Goal: Use online tool/utility: Utilize a website feature to perform a specific function

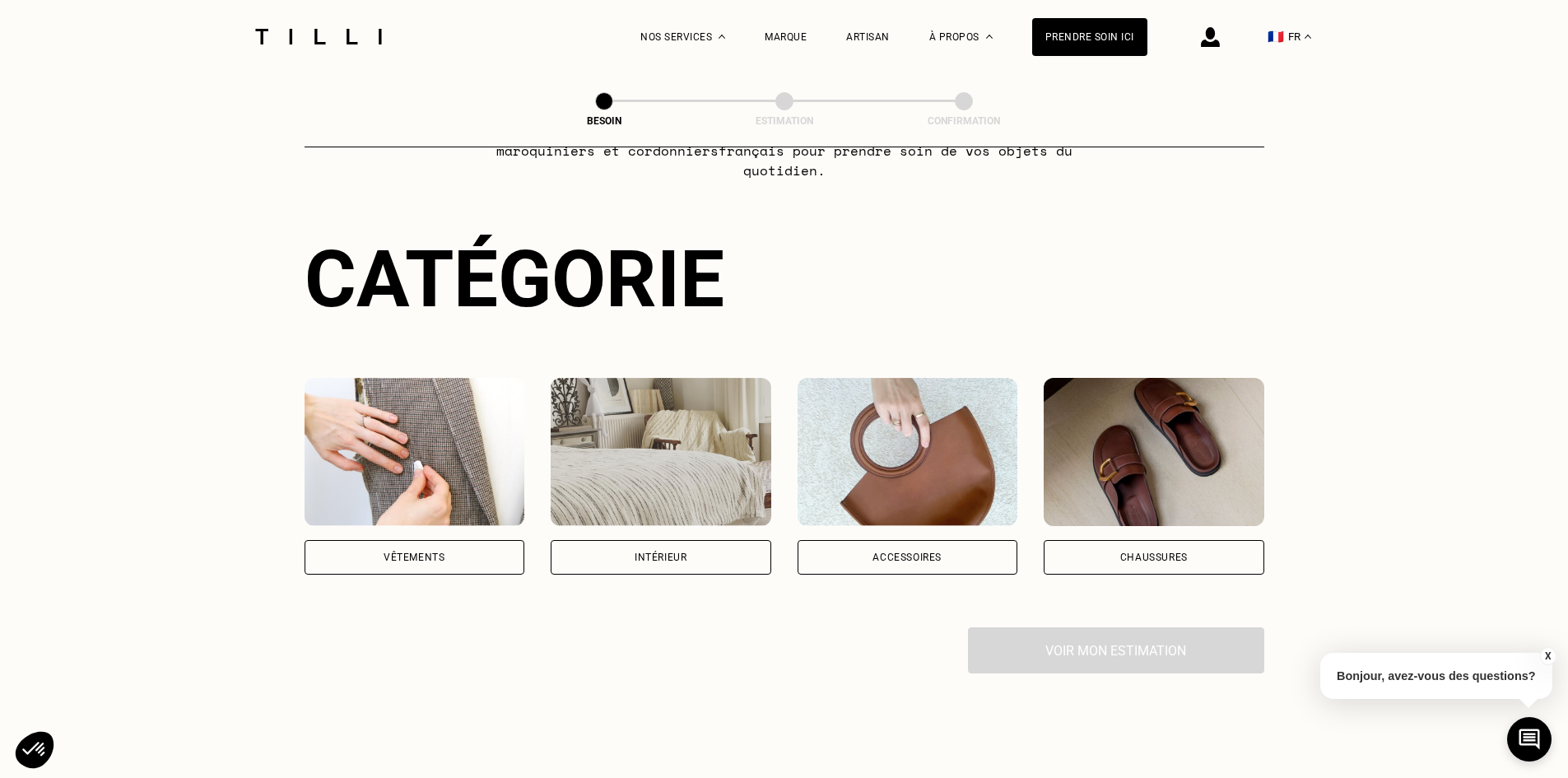
scroll to position [83, 0]
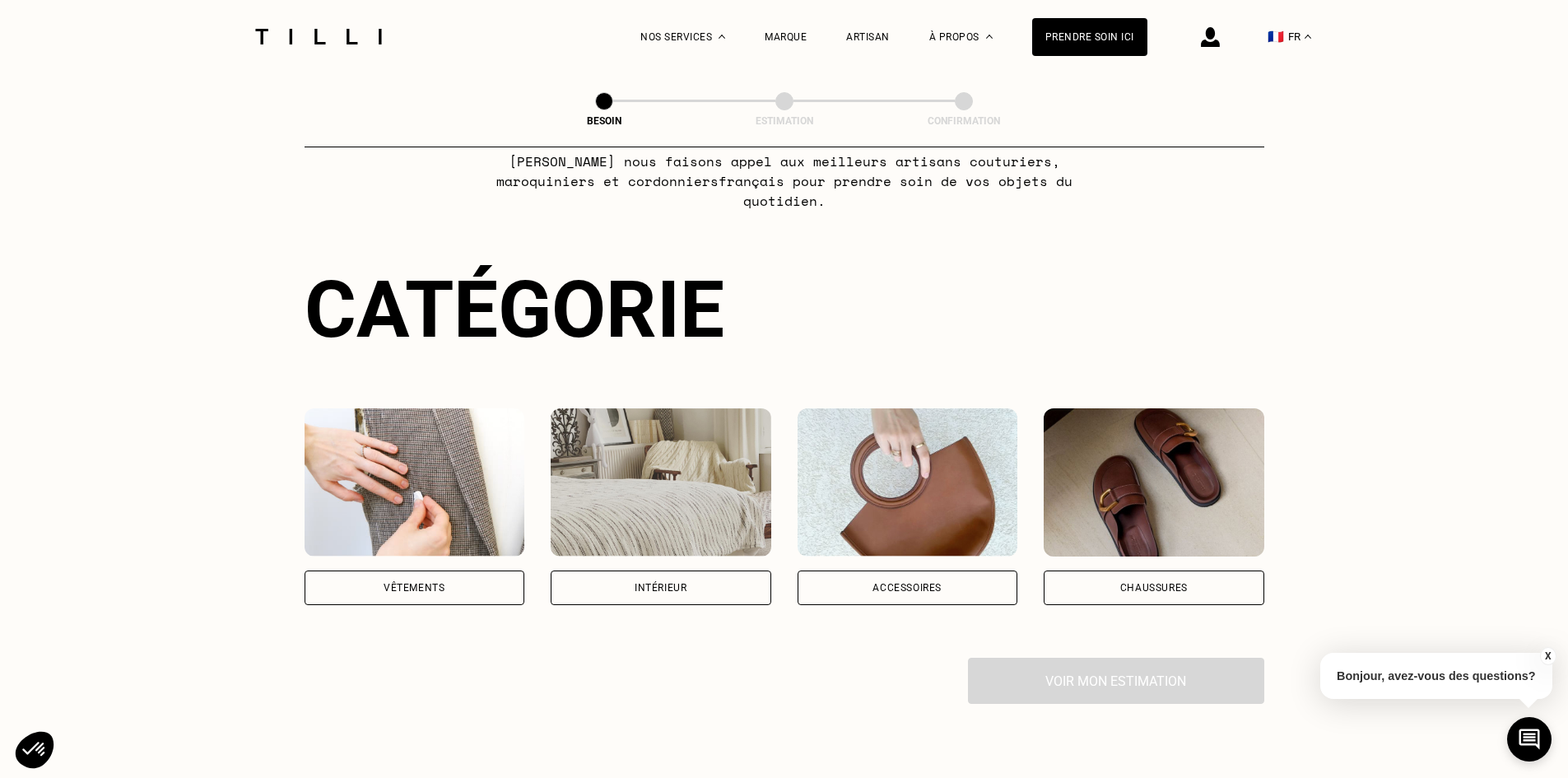
click at [645, 583] on div "Intérieur" at bounding box center [661, 588] width 52 height 10
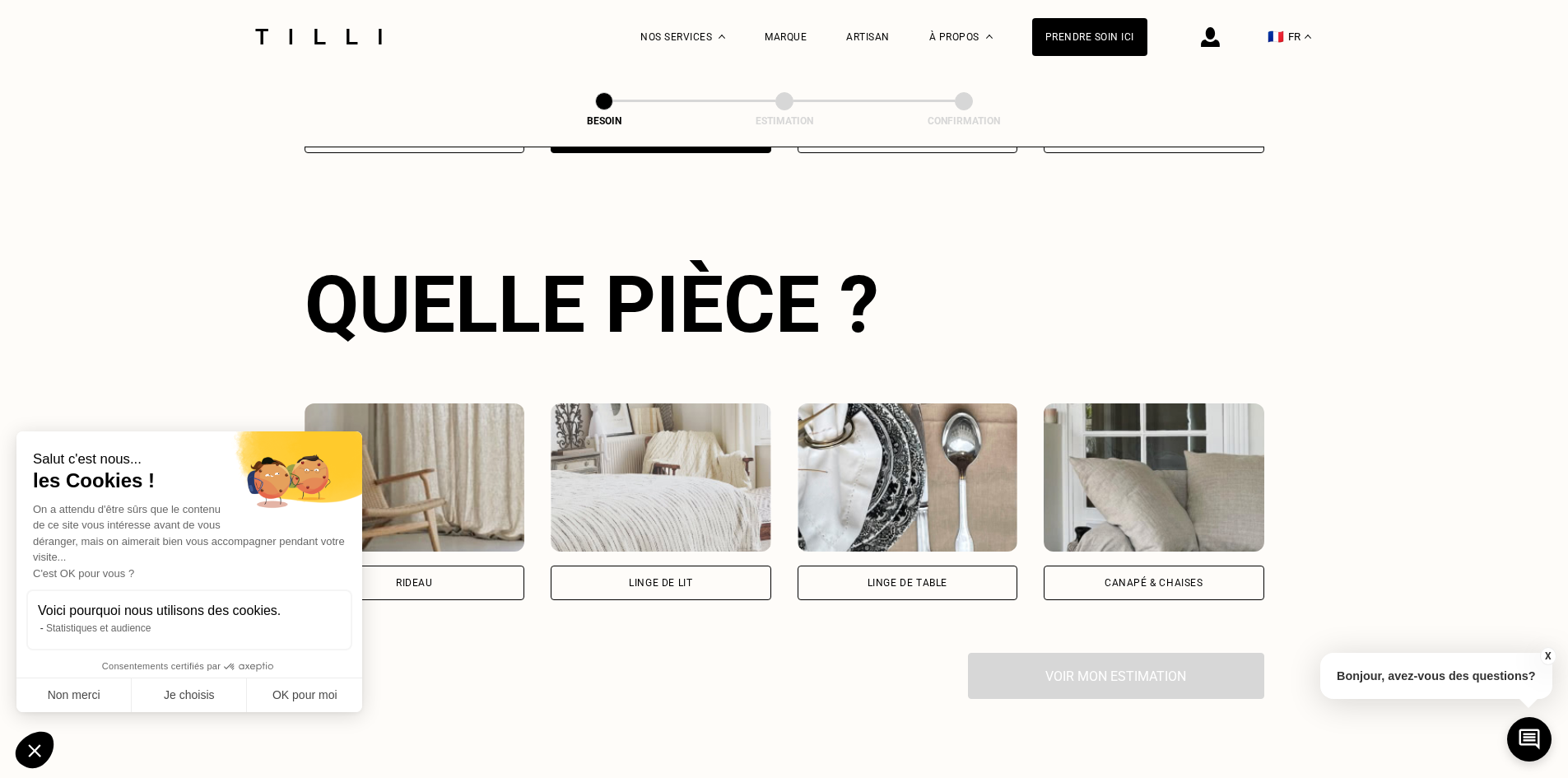
scroll to position [538, 0]
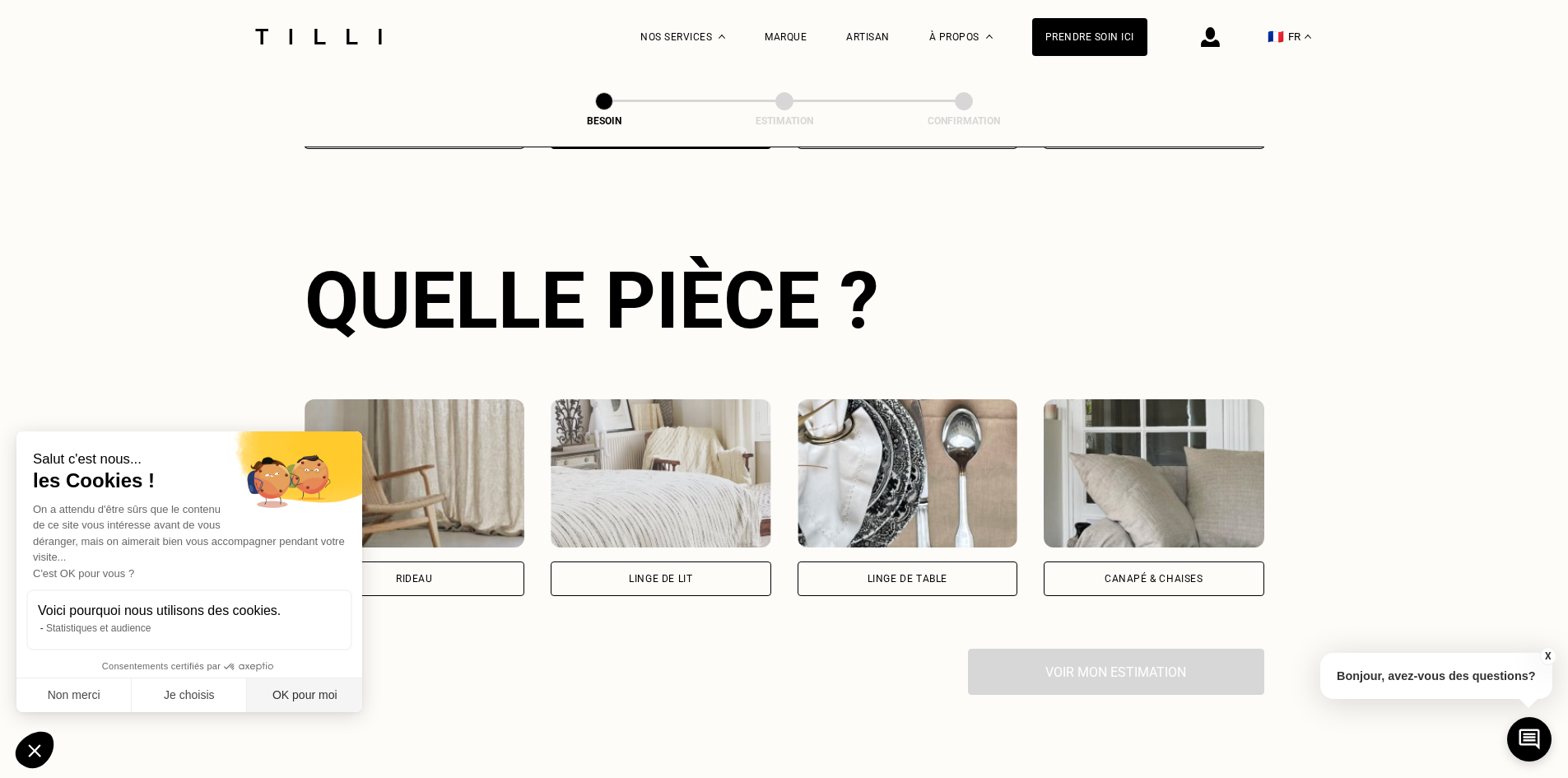
click at [292, 695] on button "OK pour moi" at bounding box center [304, 695] width 115 height 35
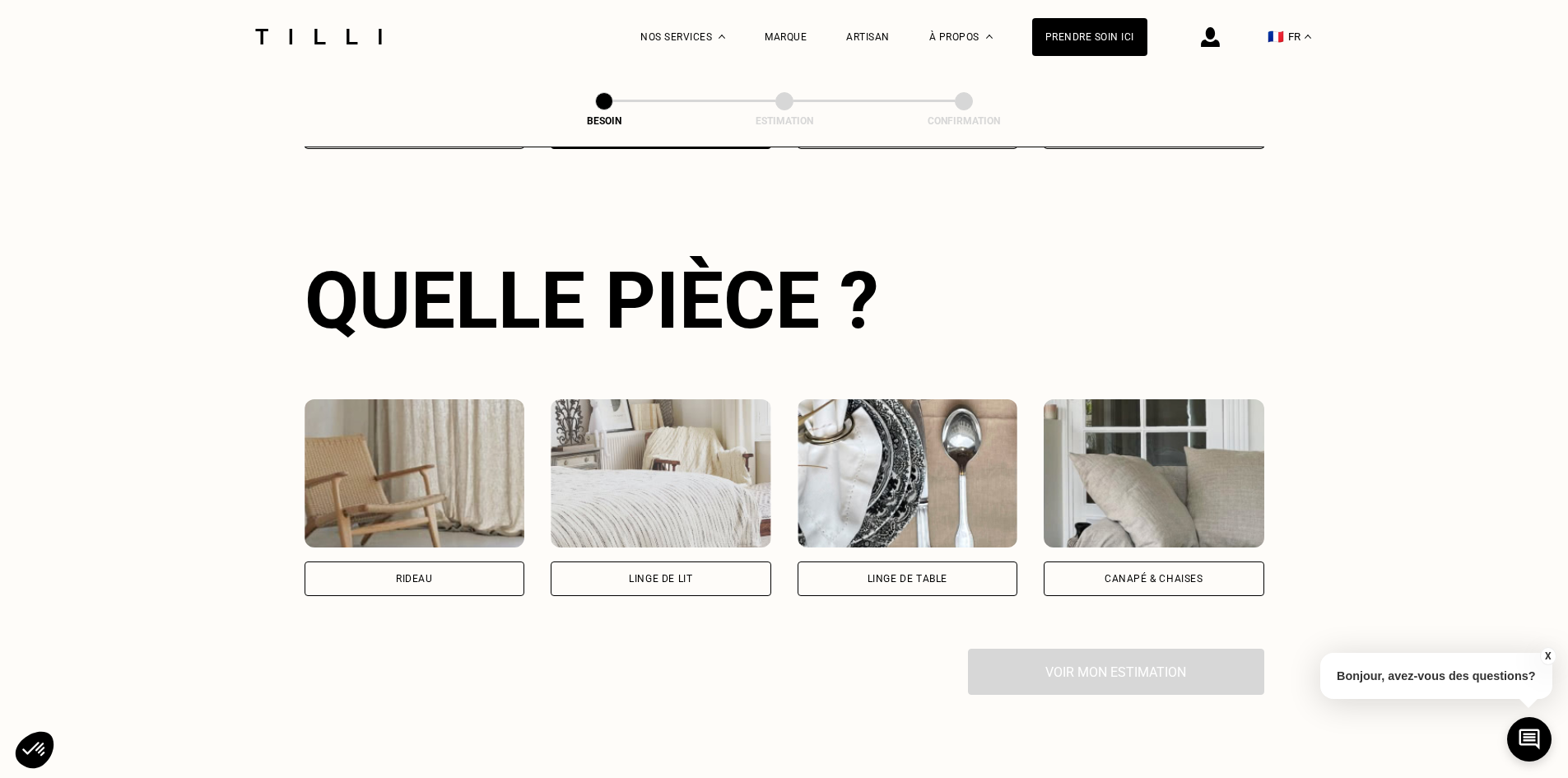
click at [408, 573] on div "Rideau" at bounding box center [414, 578] width 37 height 10
select select "FR"
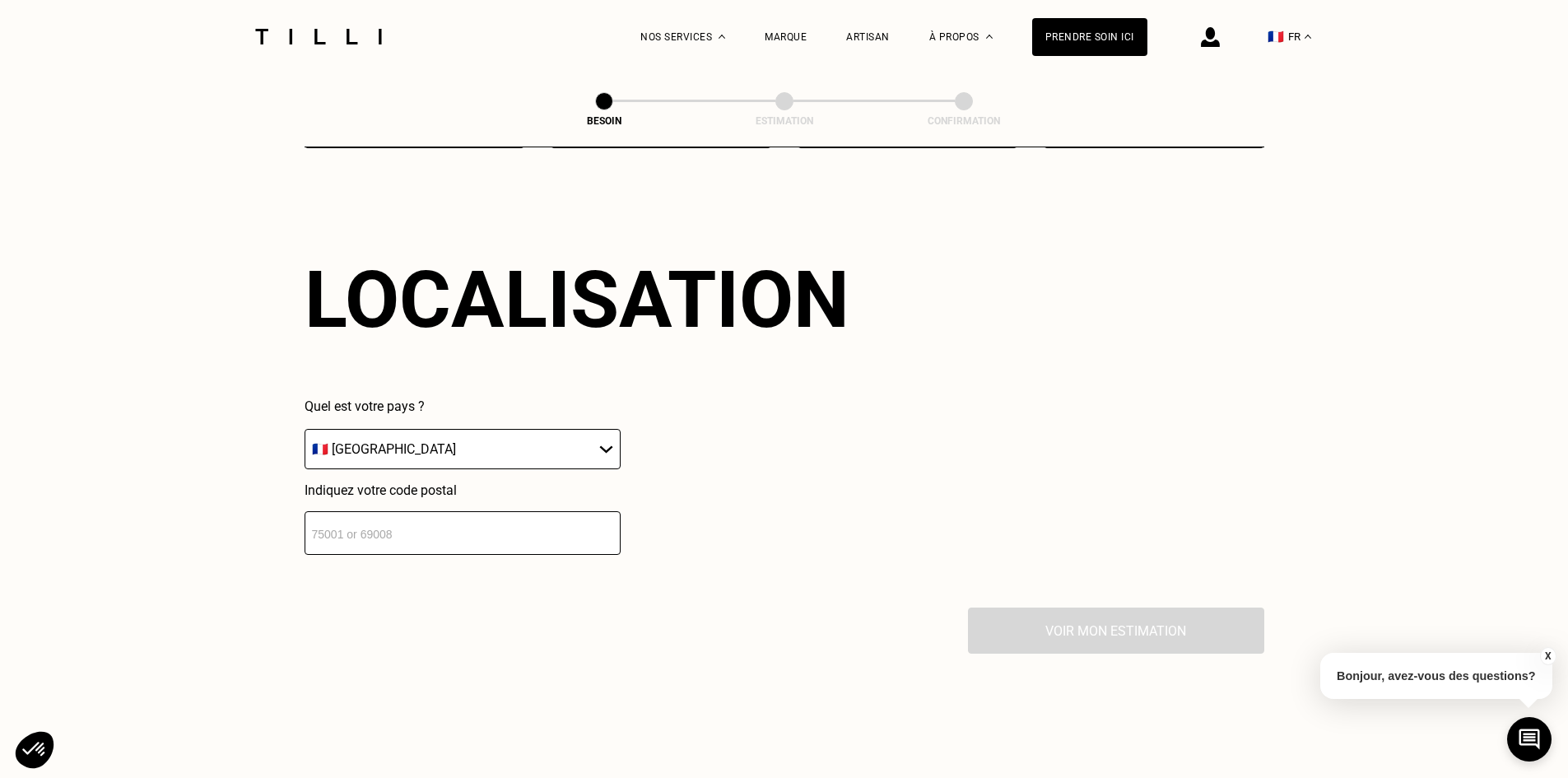
scroll to position [988, 0]
click at [427, 513] on input "number" at bounding box center [462, 531] width 316 height 44
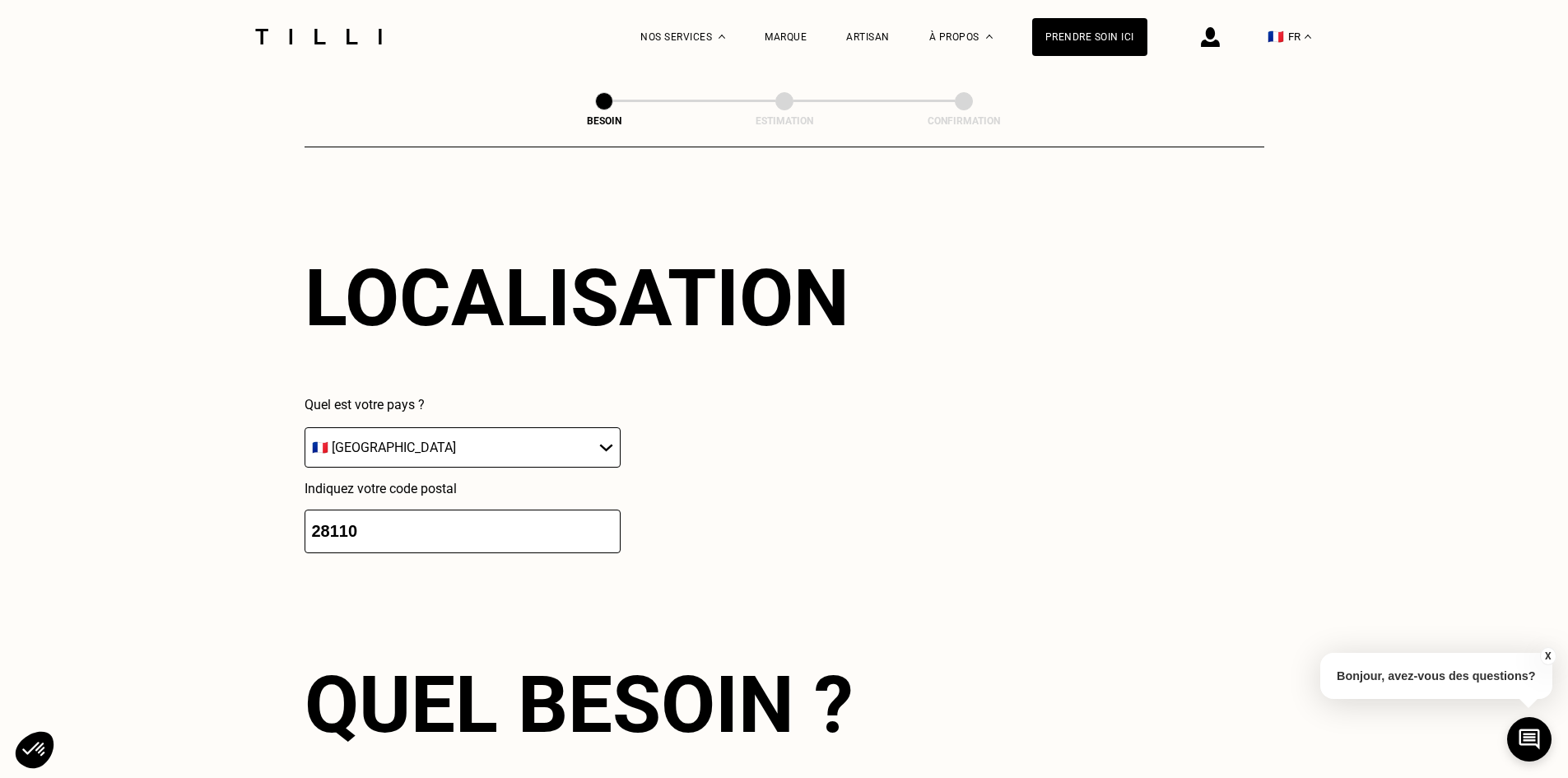
type input "28110"
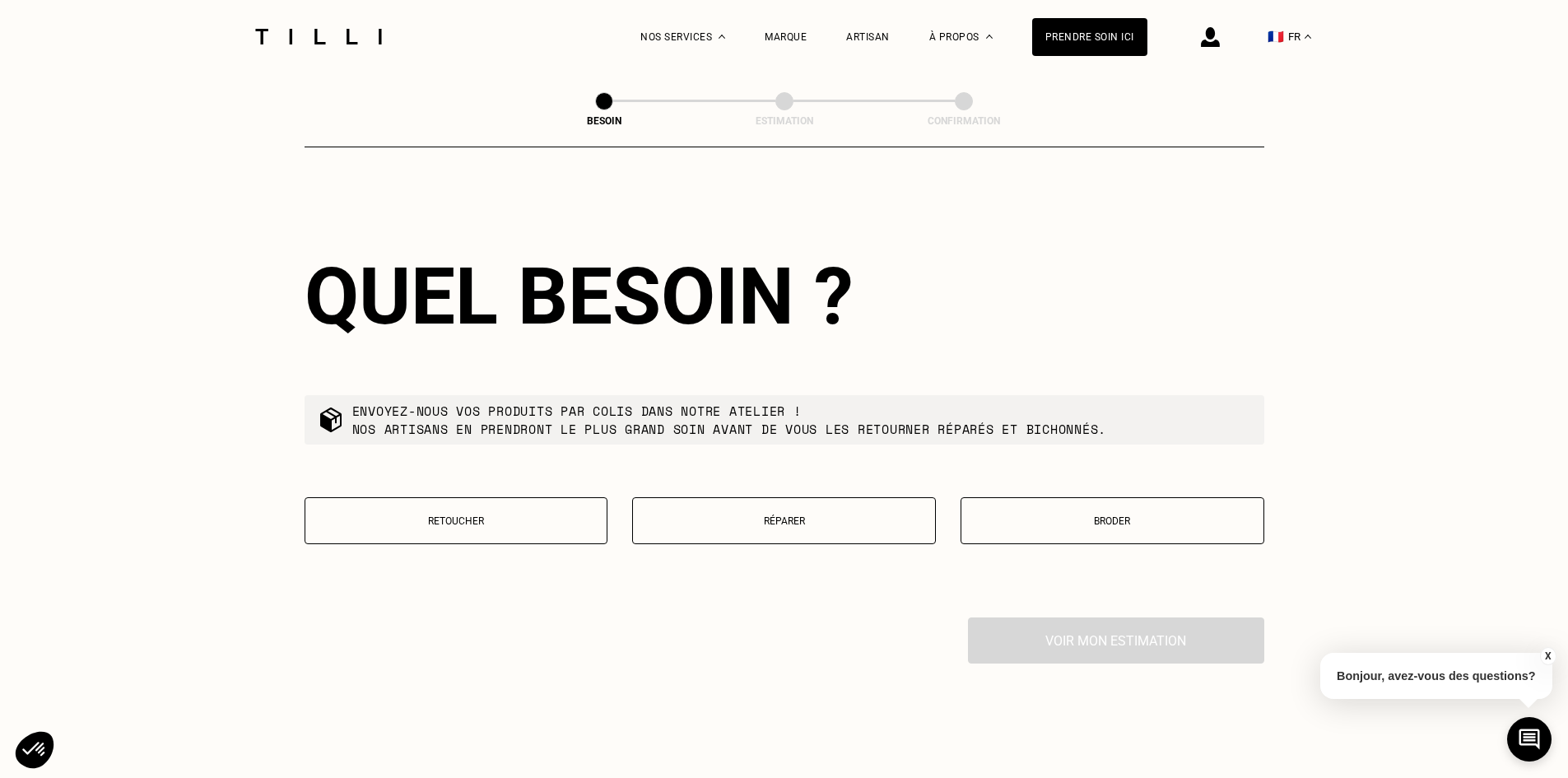
scroll to position [1397, 0]
click at [425, 516] on button "Retoucher" at bounding box center [456, 520] width 304 height 47
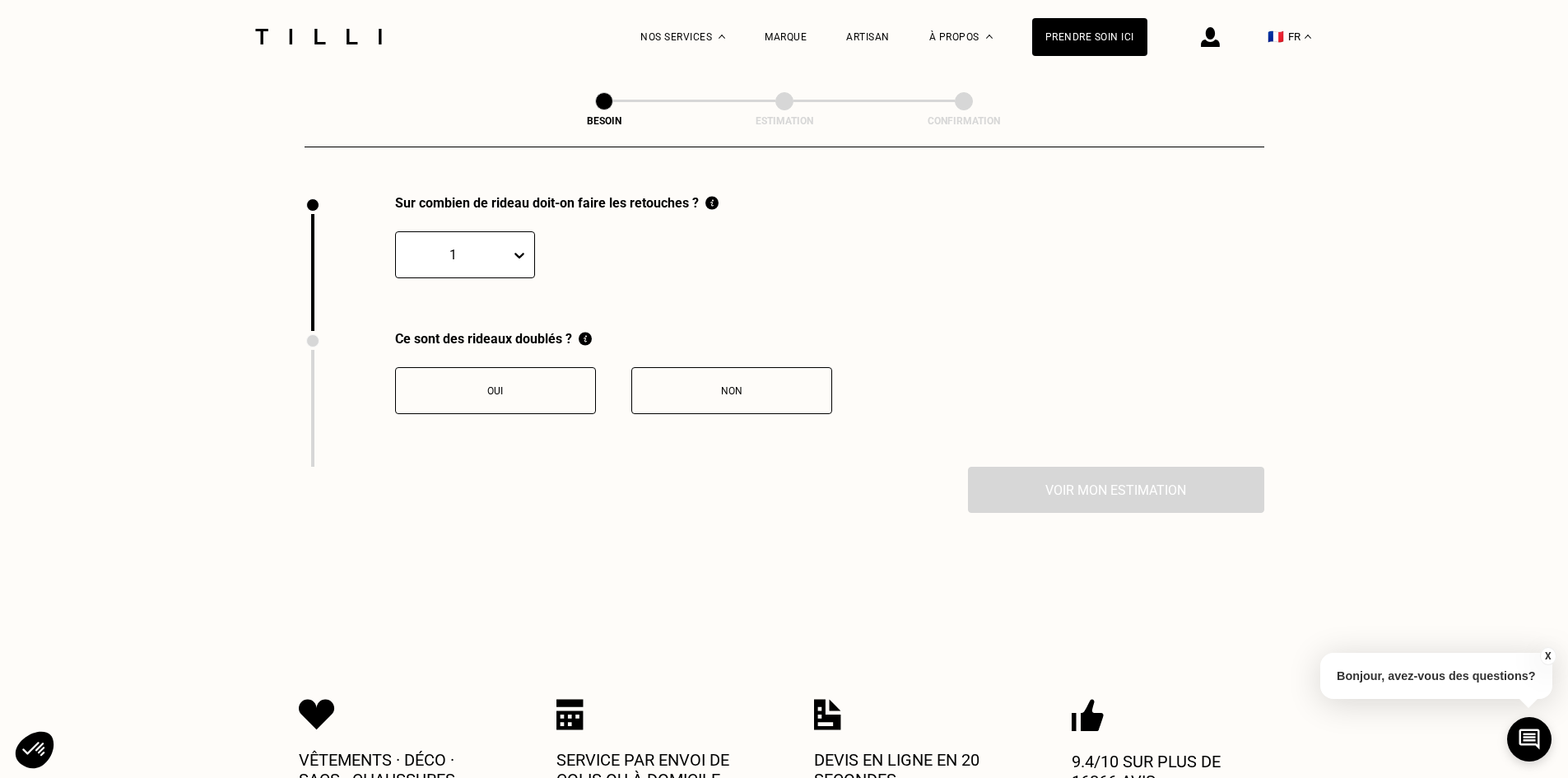
scroll to position [1820, 0]
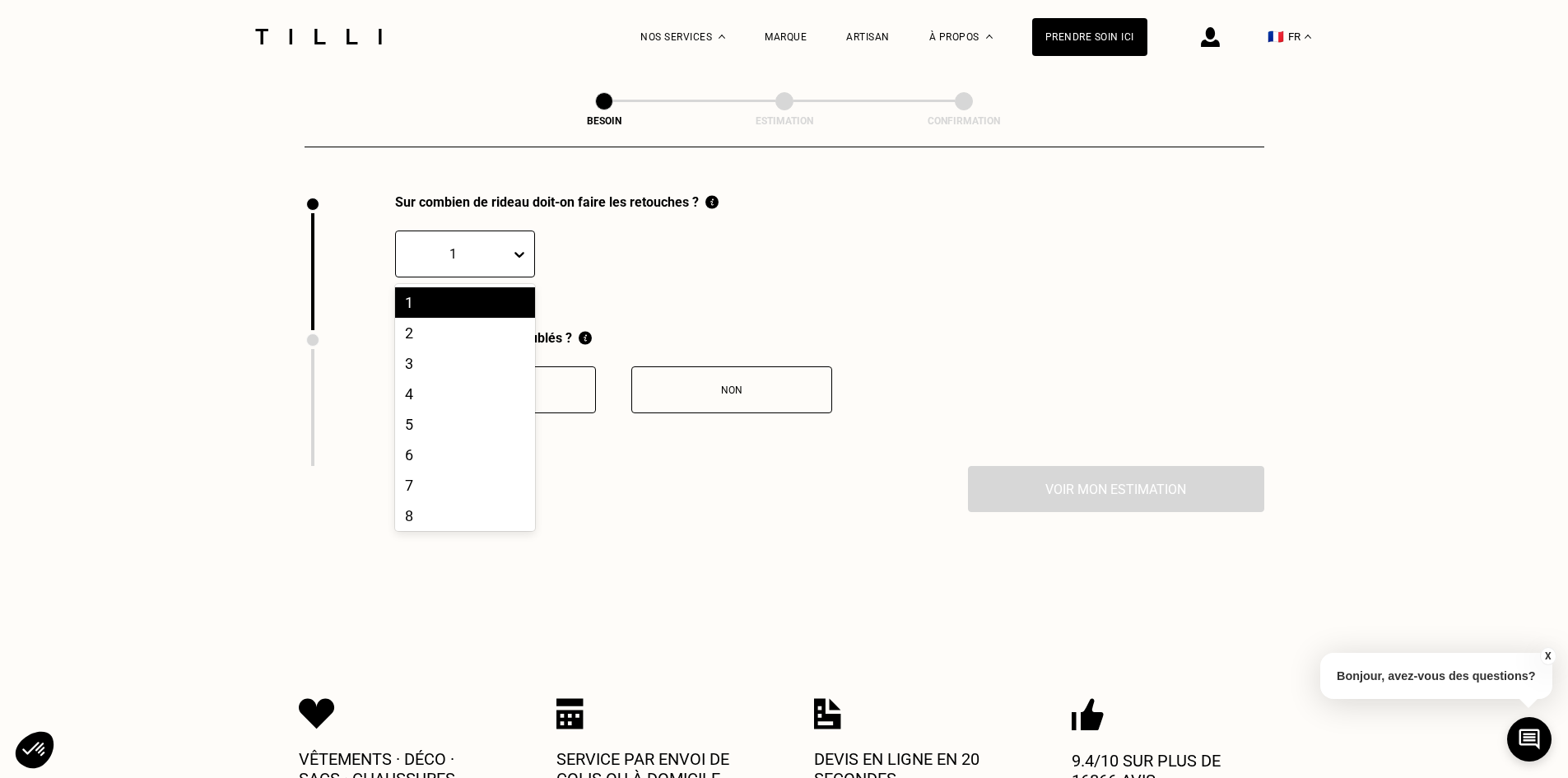
click at [515, 248] on icon at bounding box center [520, 254] width 17 height 17
click at [418, 322] on div "2" at bounding box center [465, 333] width 140 height 30
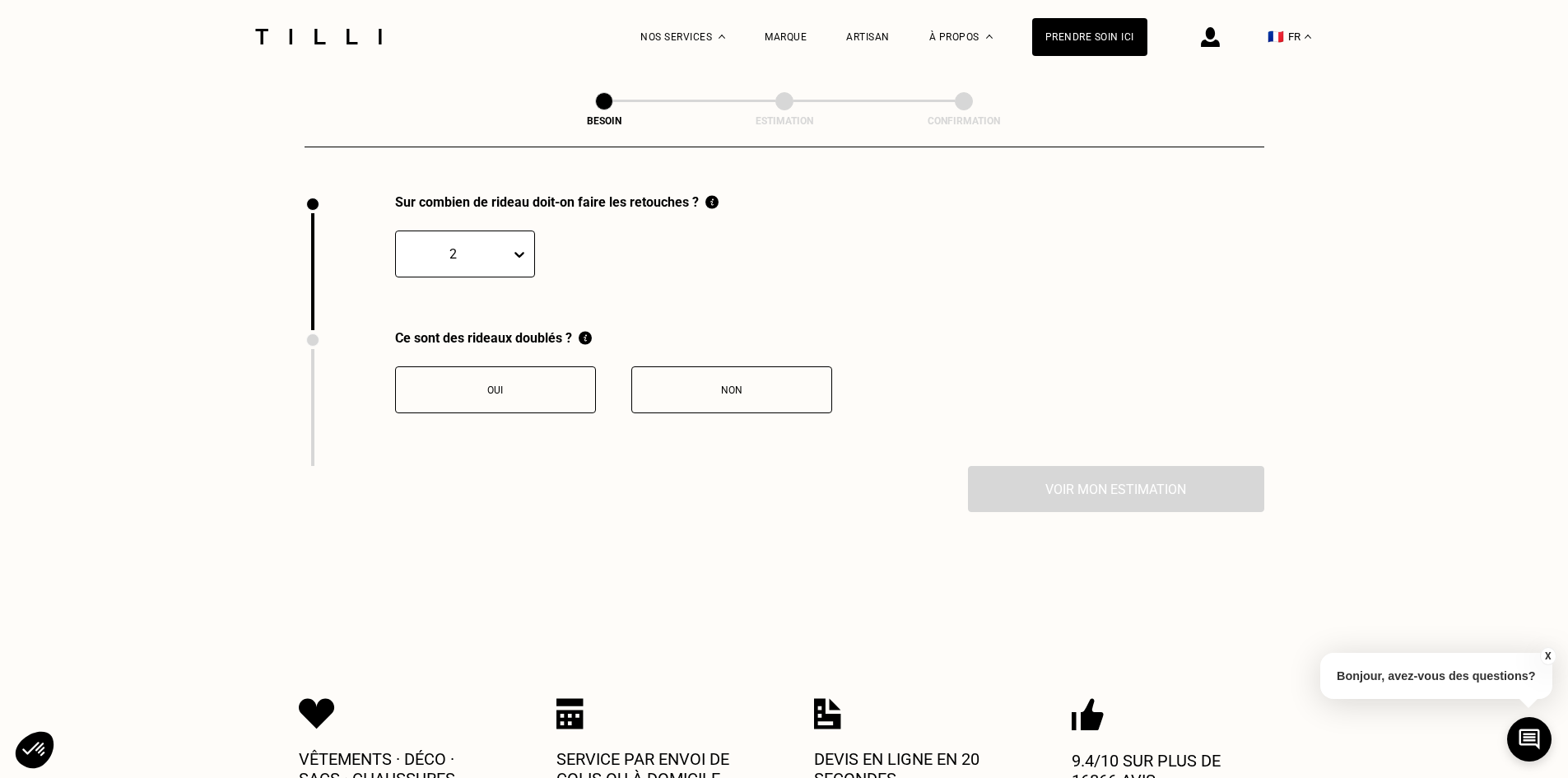
click at [696, 385] on div "Non" at bounding box center [732, 391] width 183 height 12
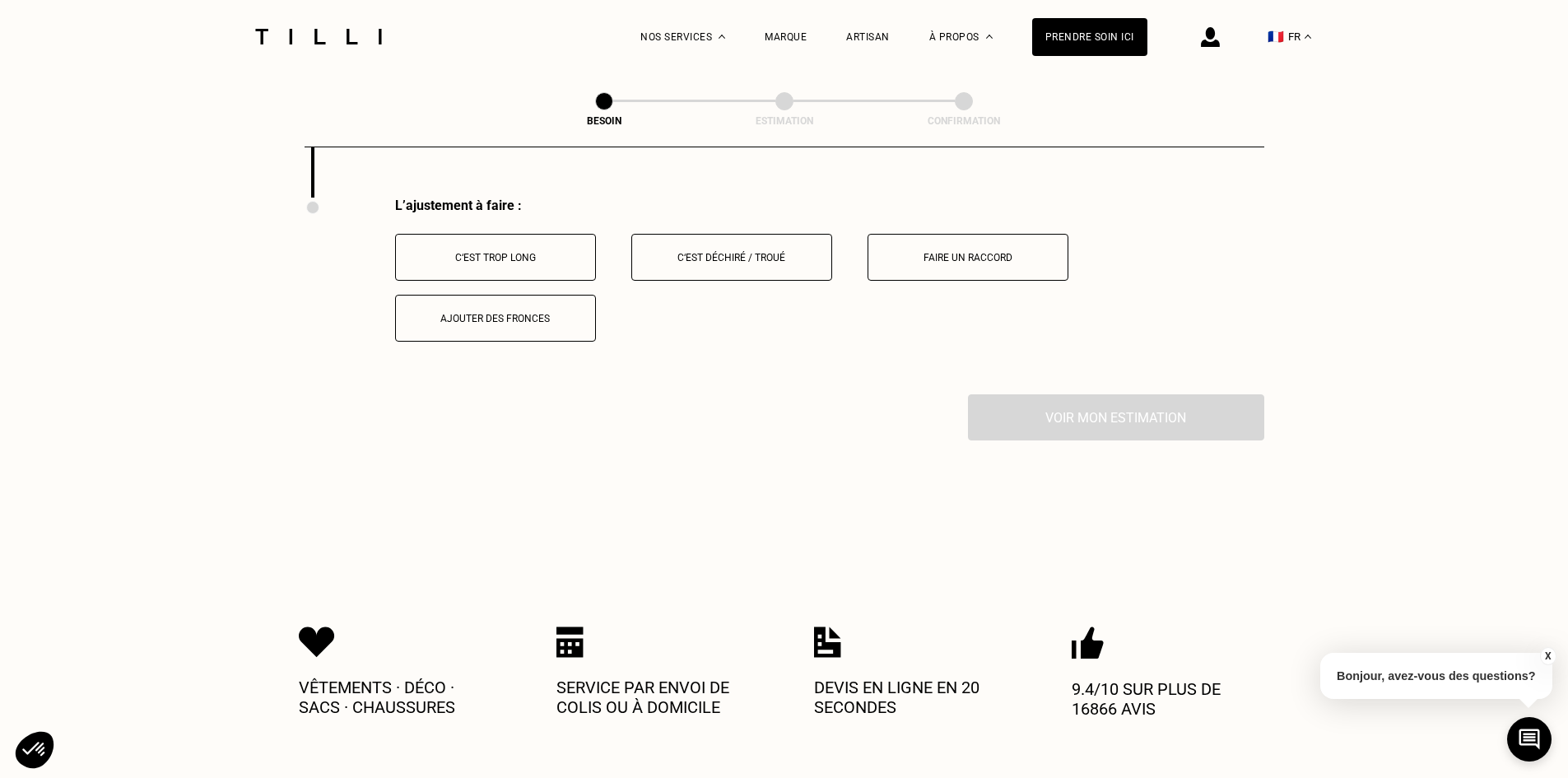
scroll to position [2091, 0]
click at [453, 248] on div "C‘est trop long" at bounding box center [495, 254] width 183 height 12
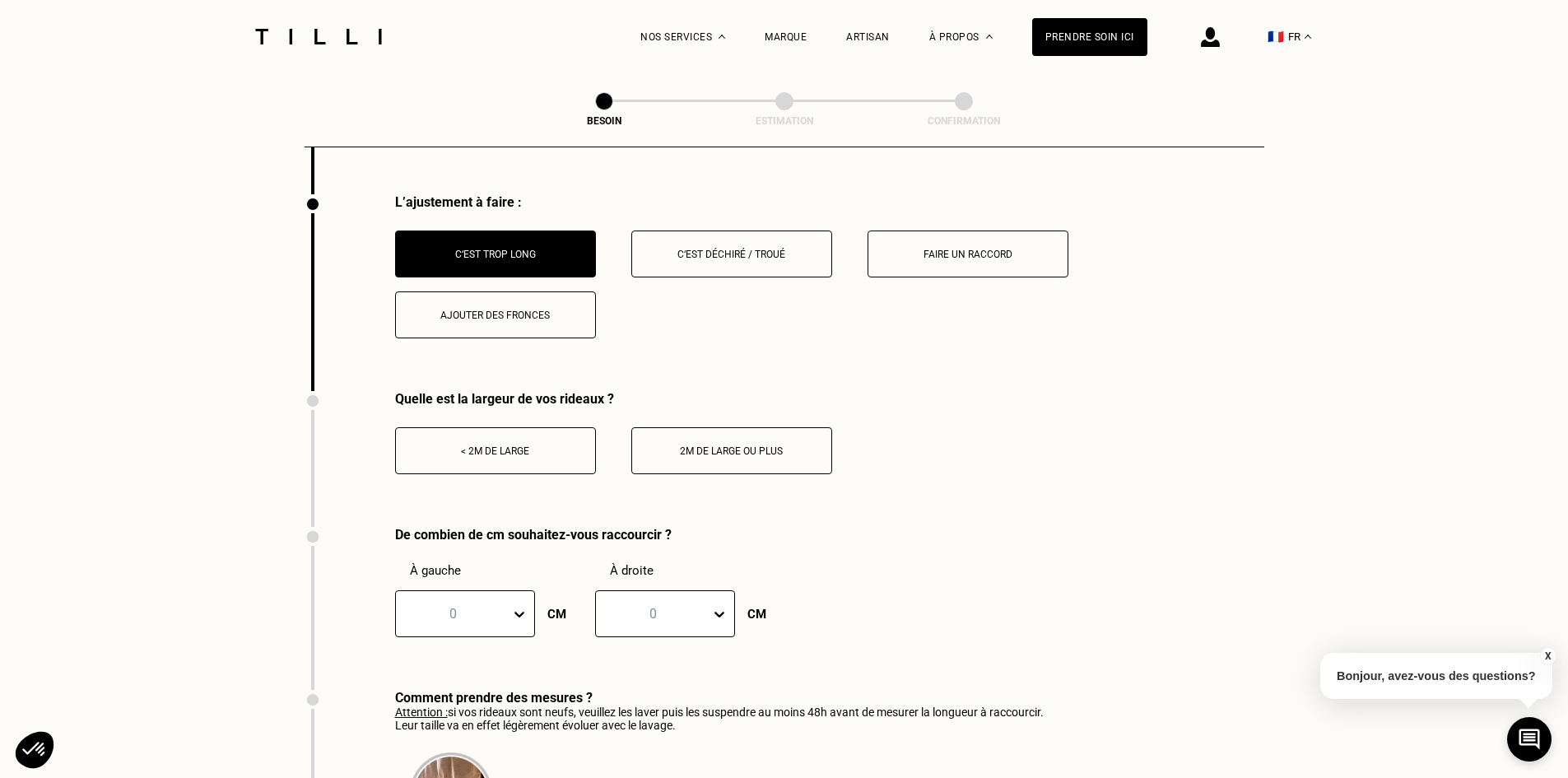
click at [550, 434] on button "< 2m de large" at bounding box center [495, 450] width 201 height 47
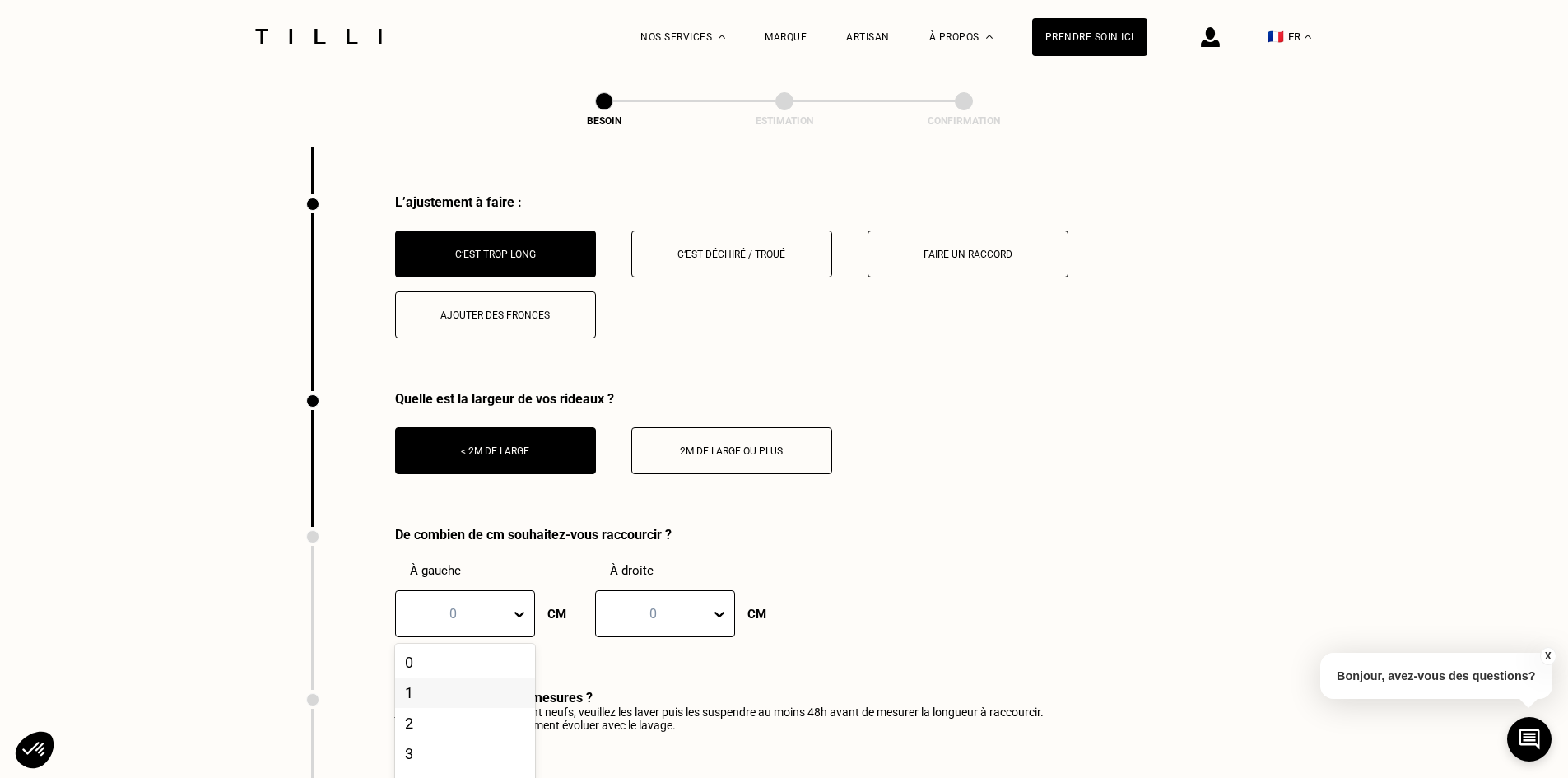
scroll to position [2200, 0]
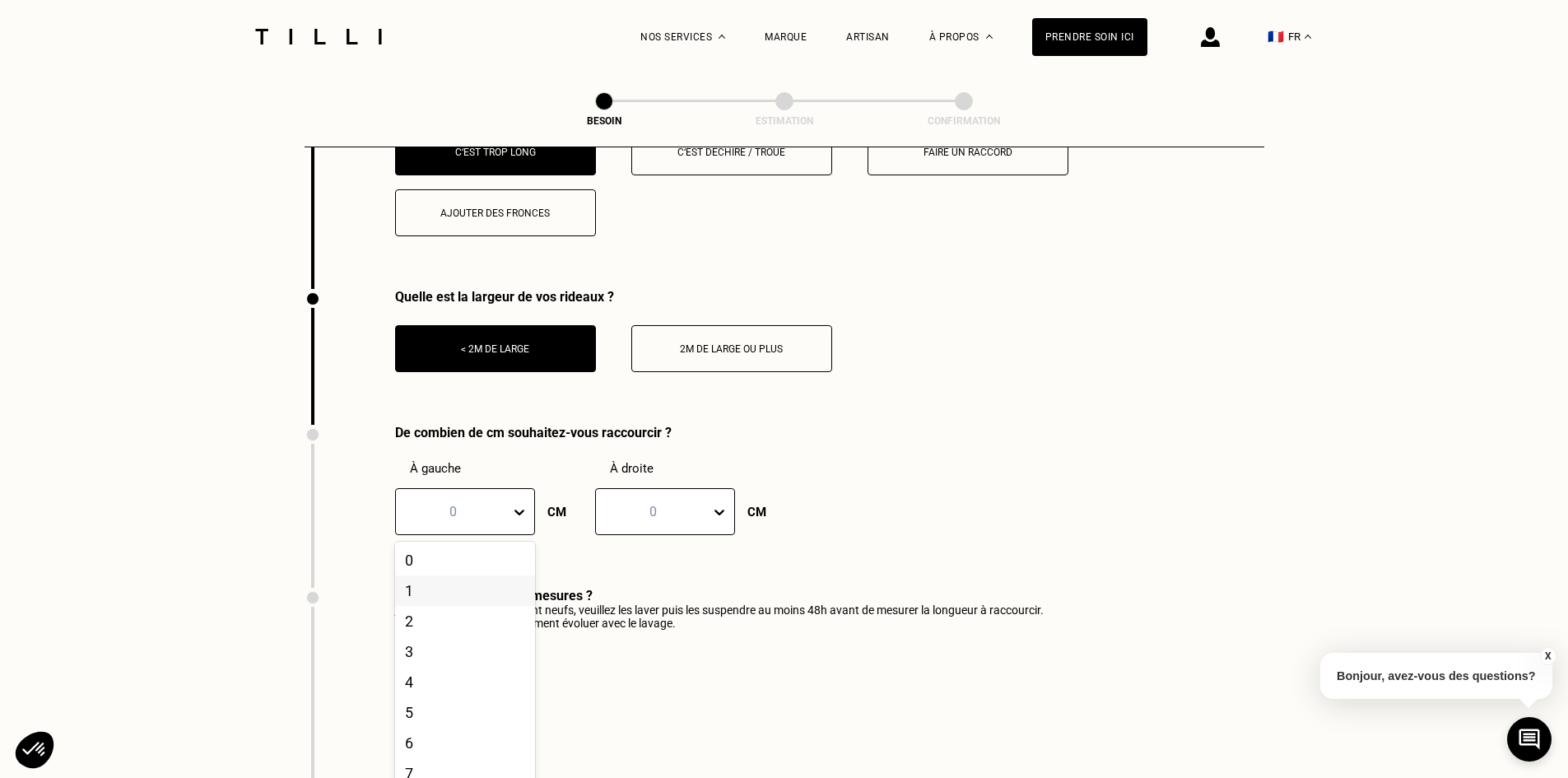
click at [448, 535] on div "101 results available. Use Up and Down to choose options, press Enter to select…" at bounding box center [465, 512] width 140 height 47
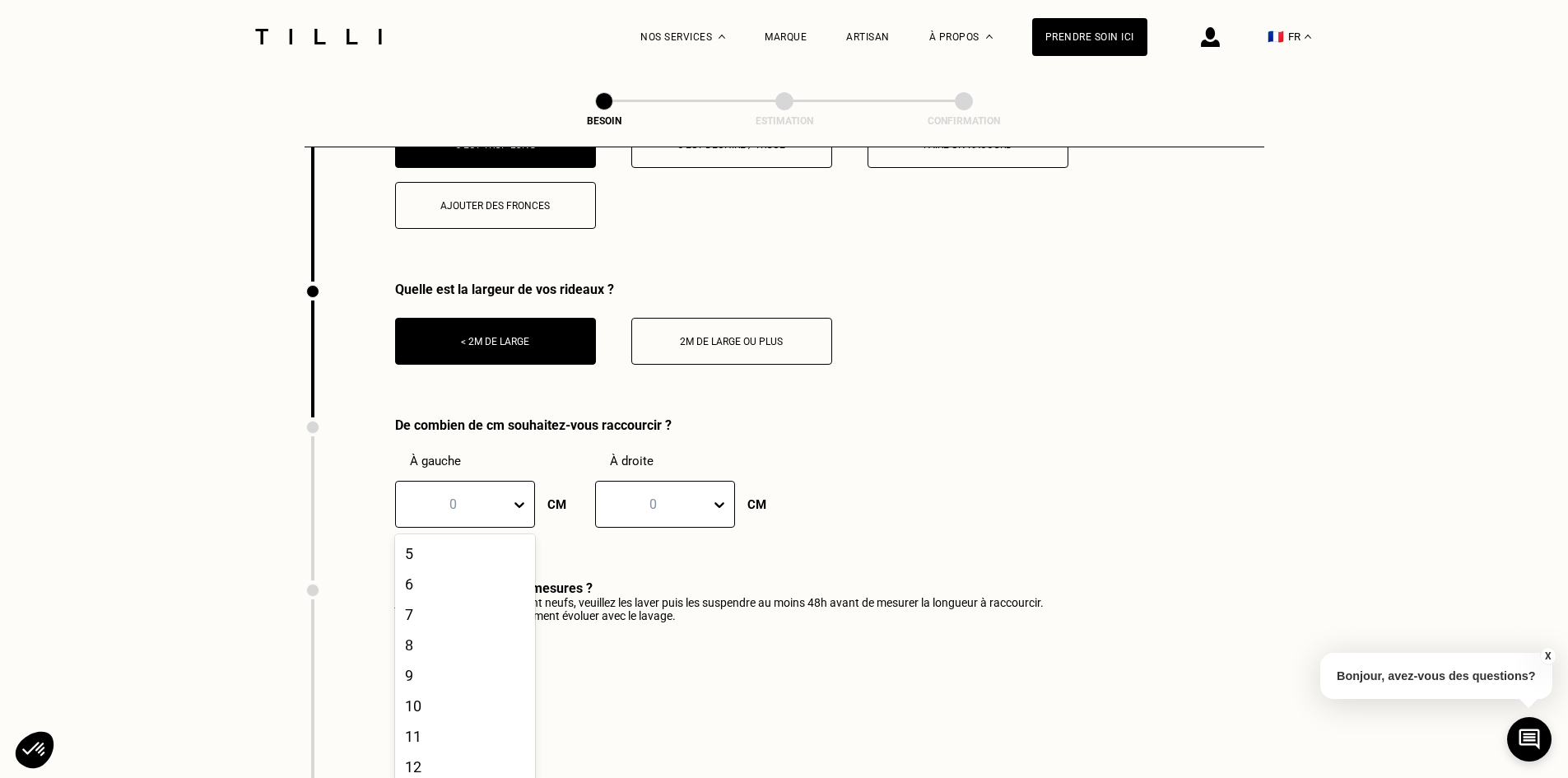
scroll to position [165, 0]
click at [408, 692] on div "10" at bounding box center [465, 693] width 140 height 30
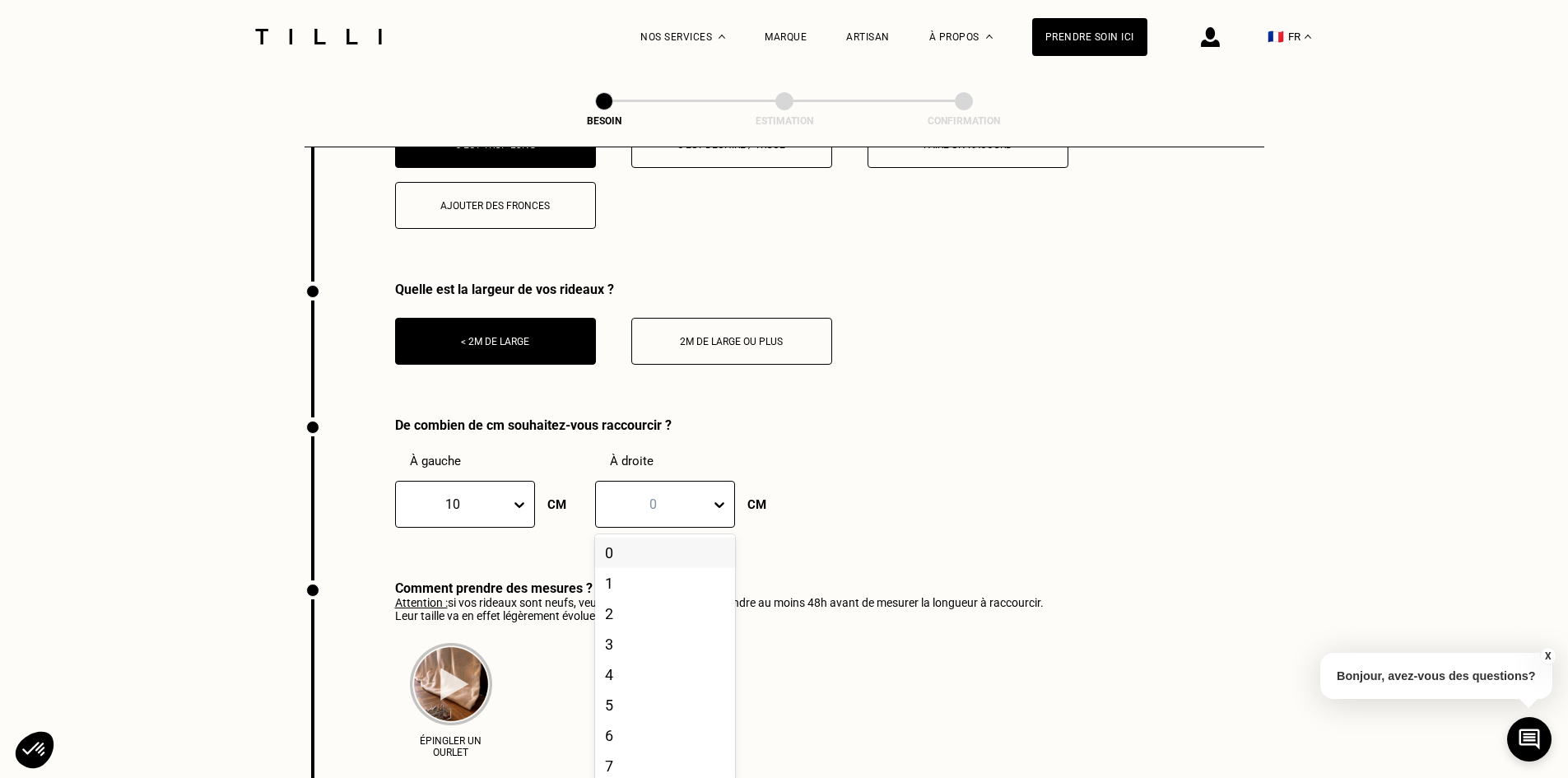
click at [646, 495] on div at bounding box center [653, 504] width 98 height 19
click at [637, 693] on div "10" at bounding box center [665, 693] width 140 height 30
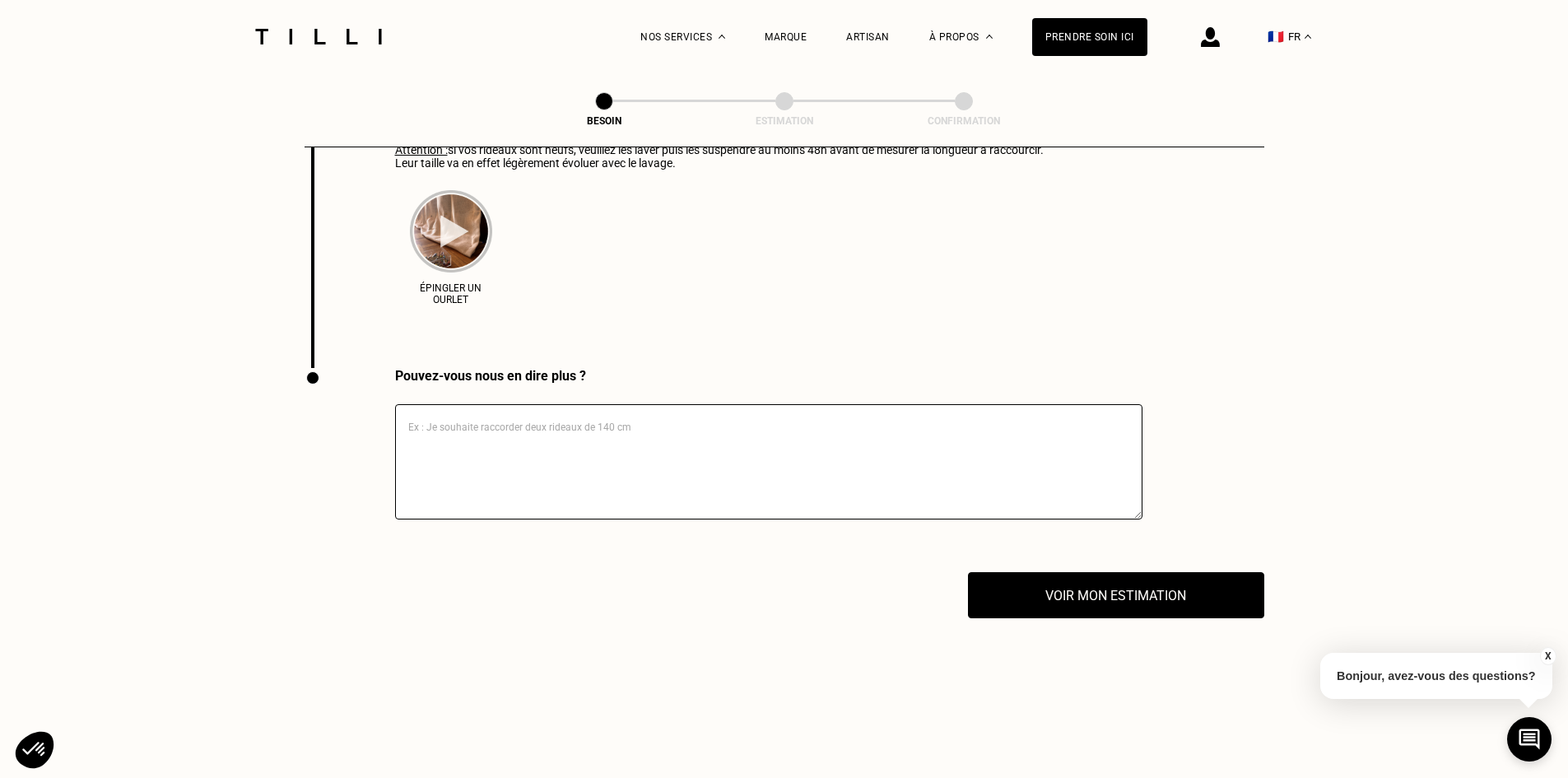
scroll to position [2694, 0]
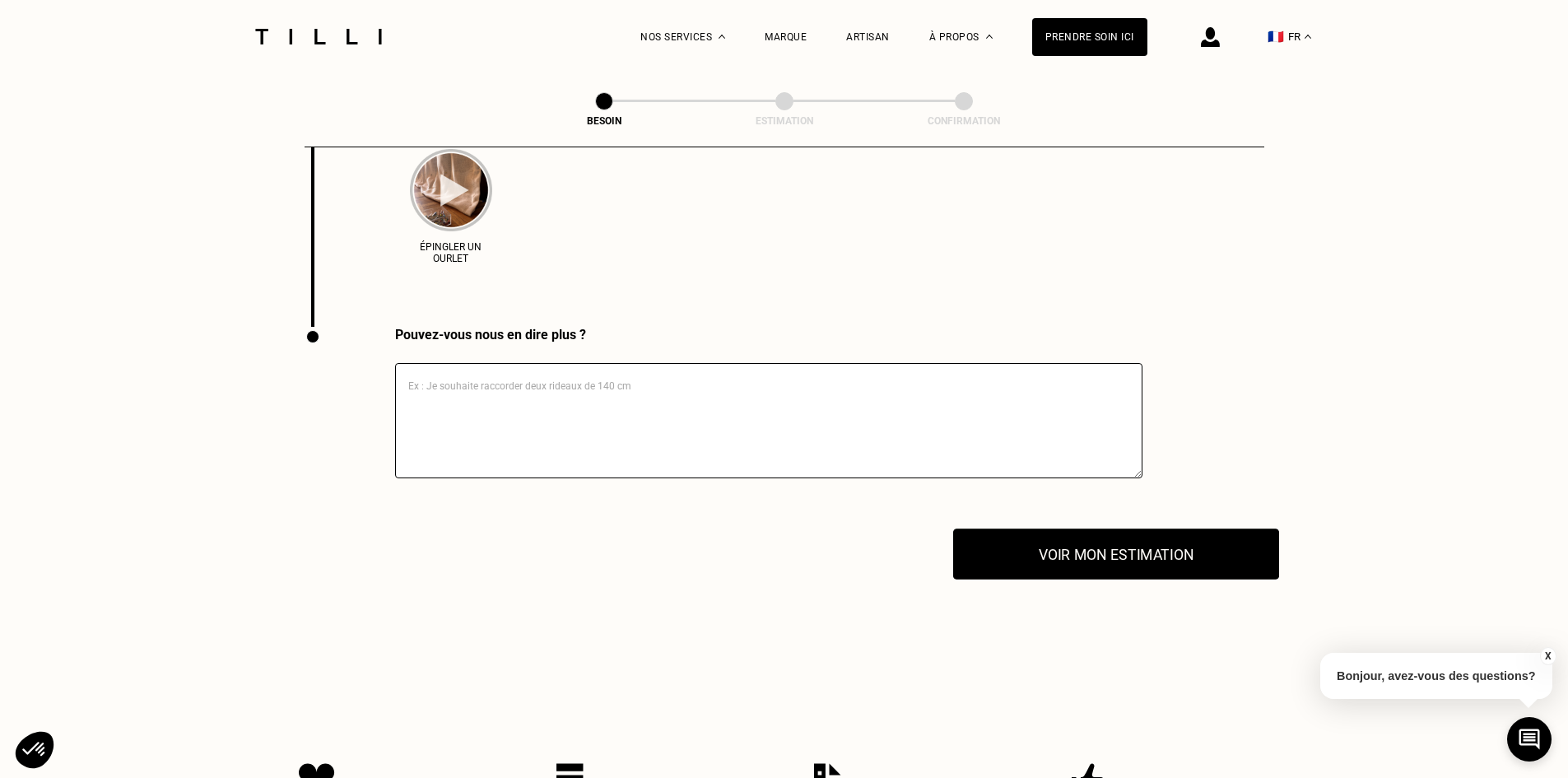
click at [1076, 557] on button "Voir mon estimation" at bounding box center [1116, 554] width 326 height 51
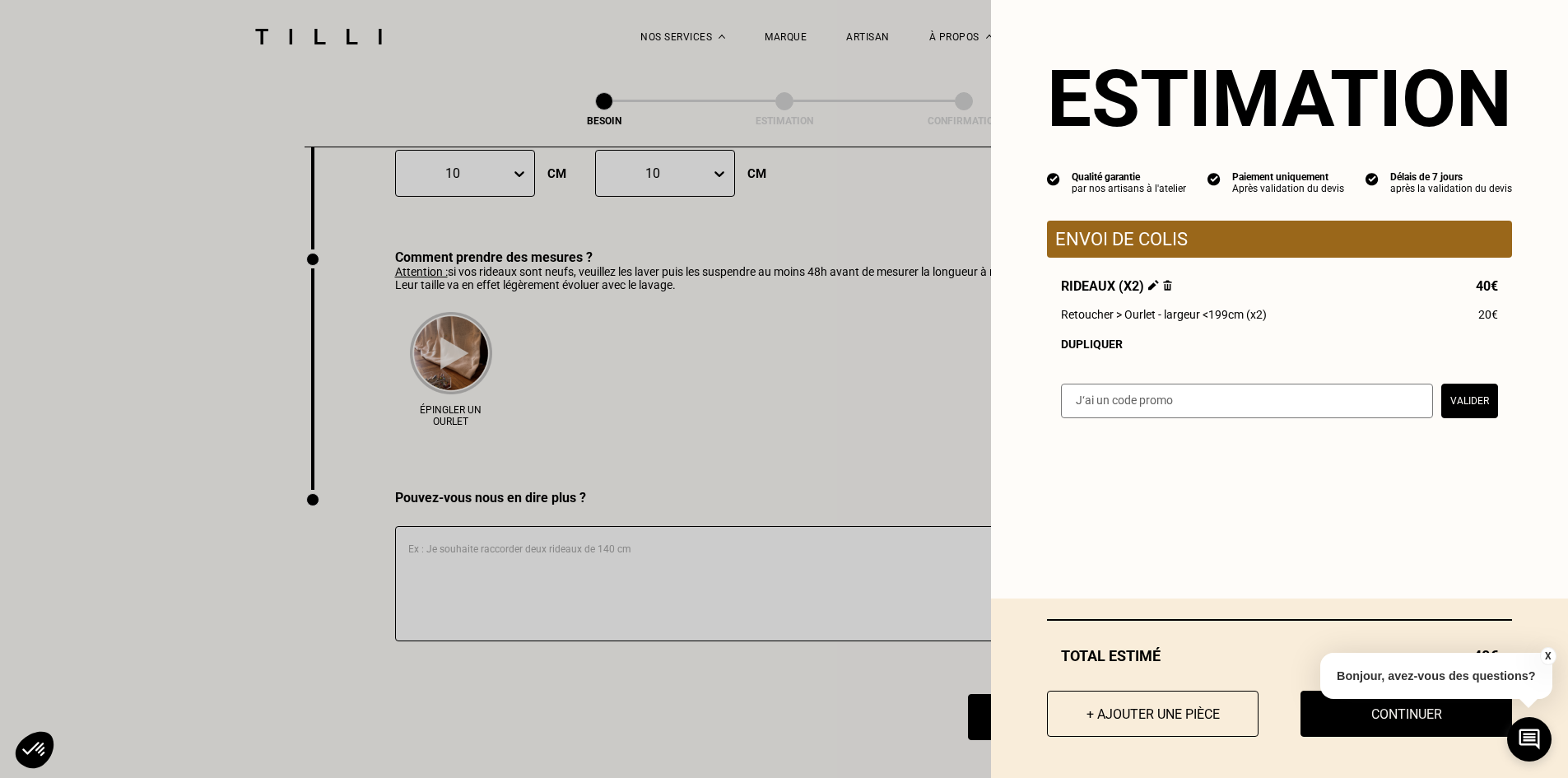
scroll to position [2529, 0]
